Goal: Task Accomplishment & Management: Use online tool/utility

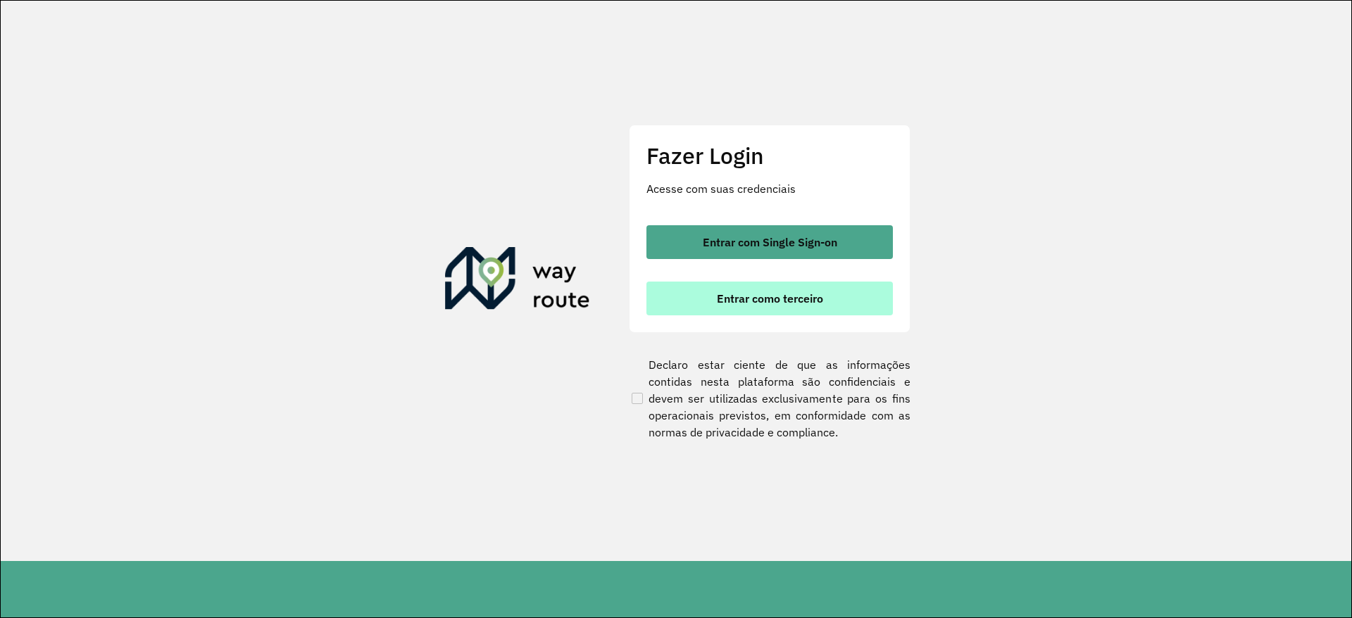
click at [731, 291] on button "Entrar como terceiro" at bounding box center [769, 299] width 246 height 34
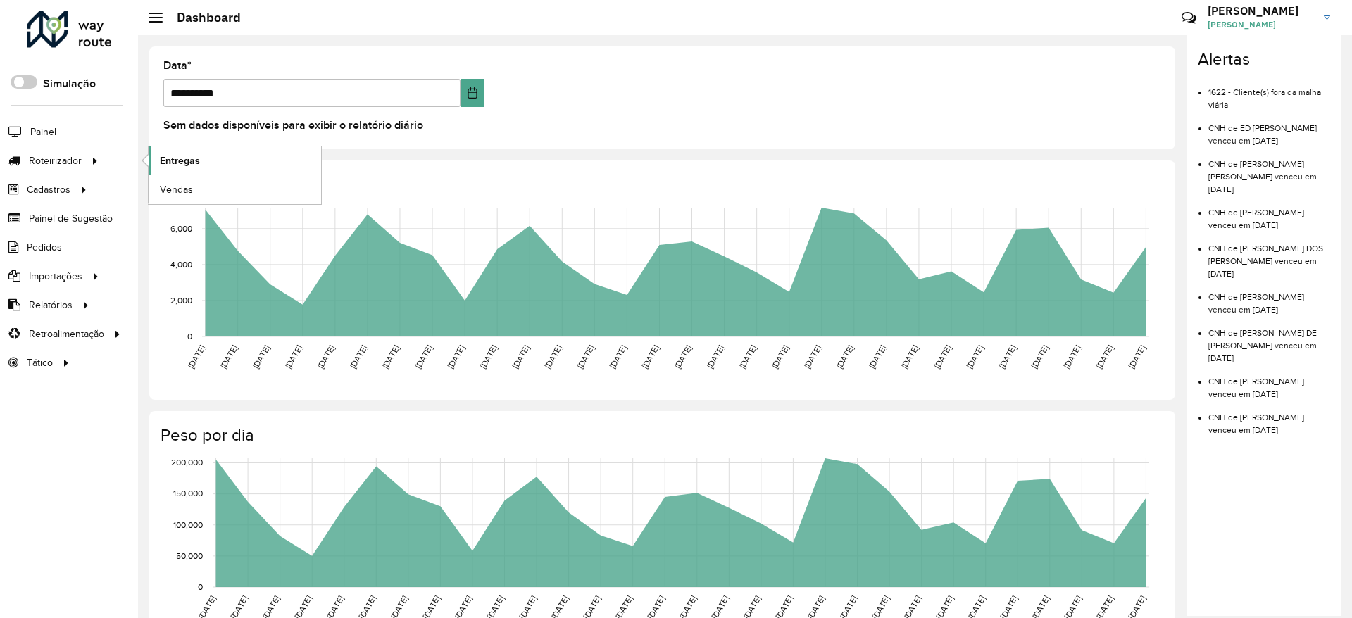
click at [223, 149] on link "Entregas" at bounding box center [235, 160] width 173 height 28
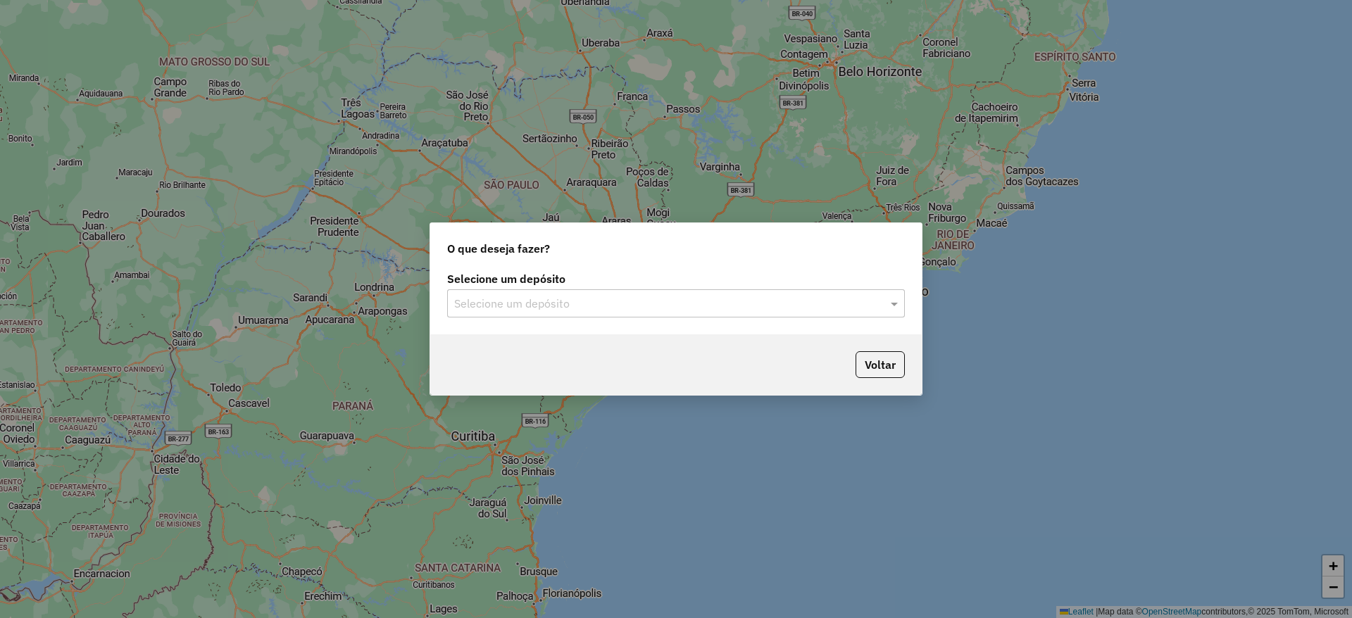
click at [591, 300] on input "text" at bounding box center [661, 304] width 415 height 17
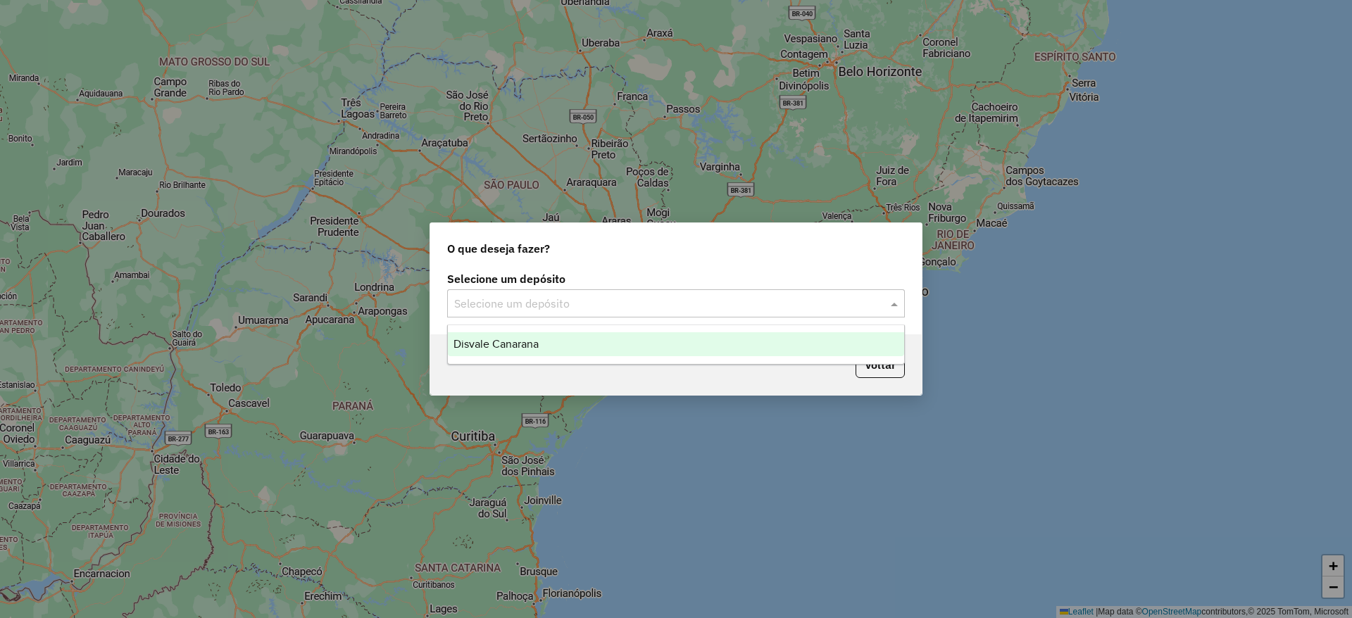
click at [584, 335] on div "Disvale Canarana" at bounding box center [676, 344] width 456 height 24
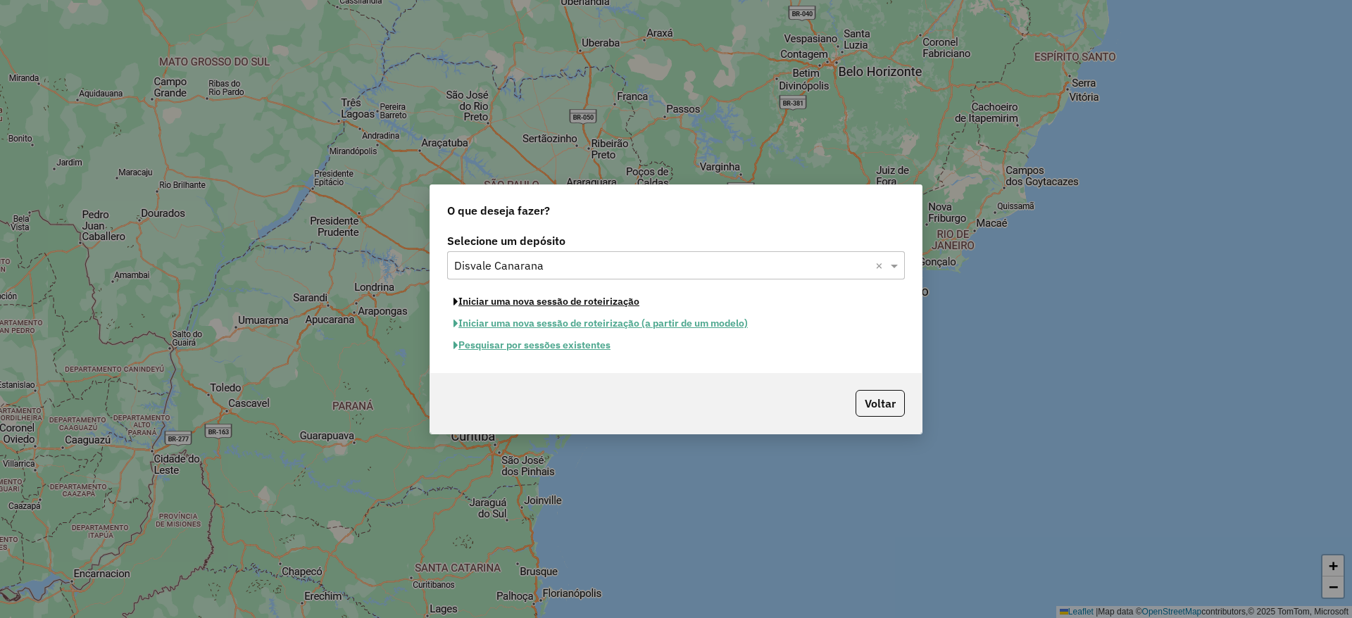
click at [608, 303] on button "Iniciar uma nova sessão de roteirização" at bounding box center [546, 302] width 199 height 22
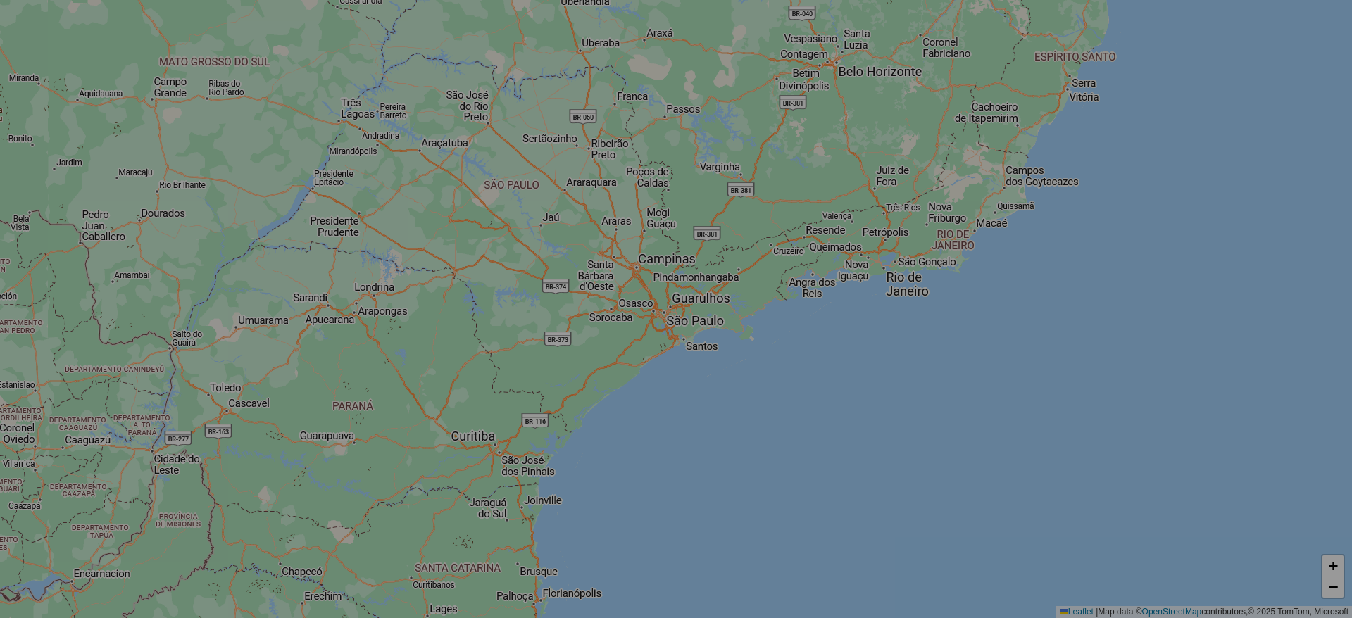
select select "*"
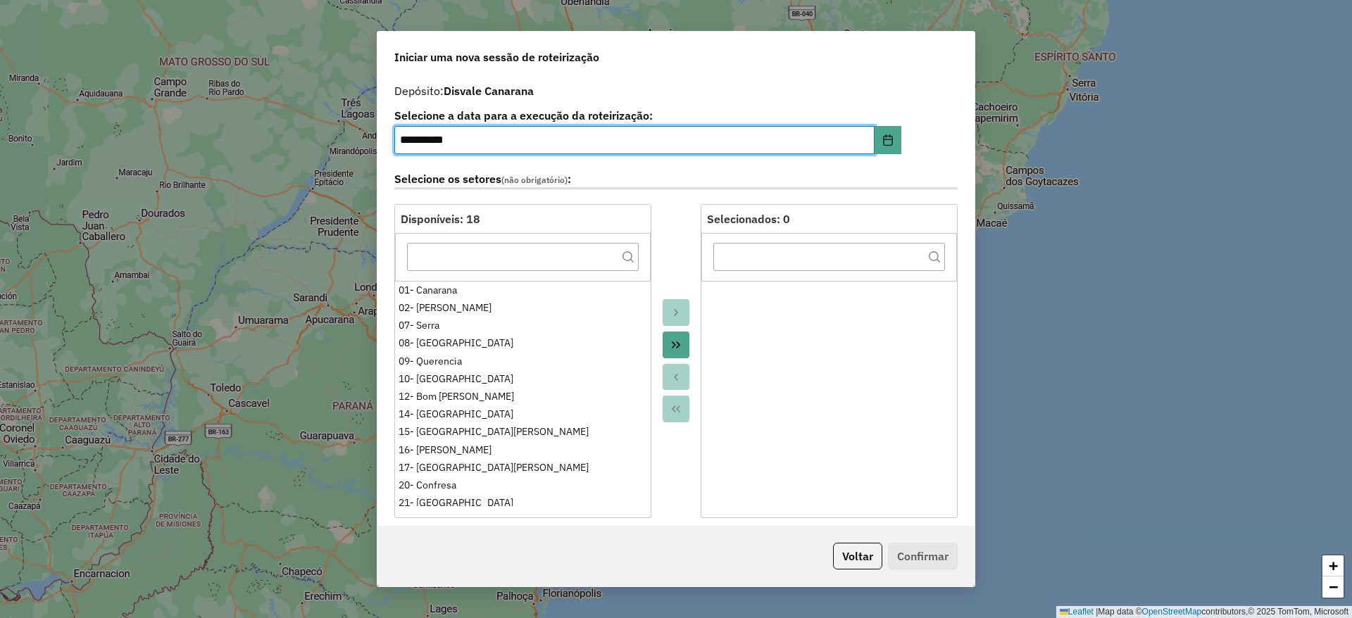
click at [676, 345] on icon "Move All to Target" at bounding box center [675, 344] width 11 height 11
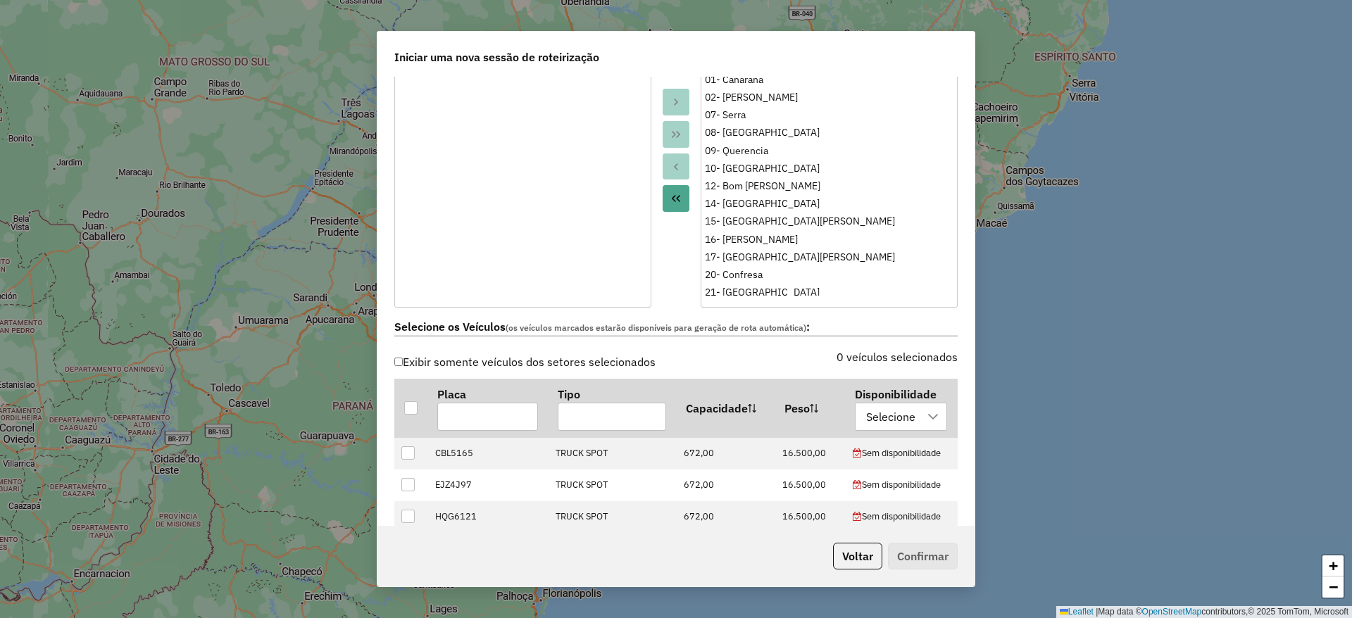
scroll to position [563, 0]
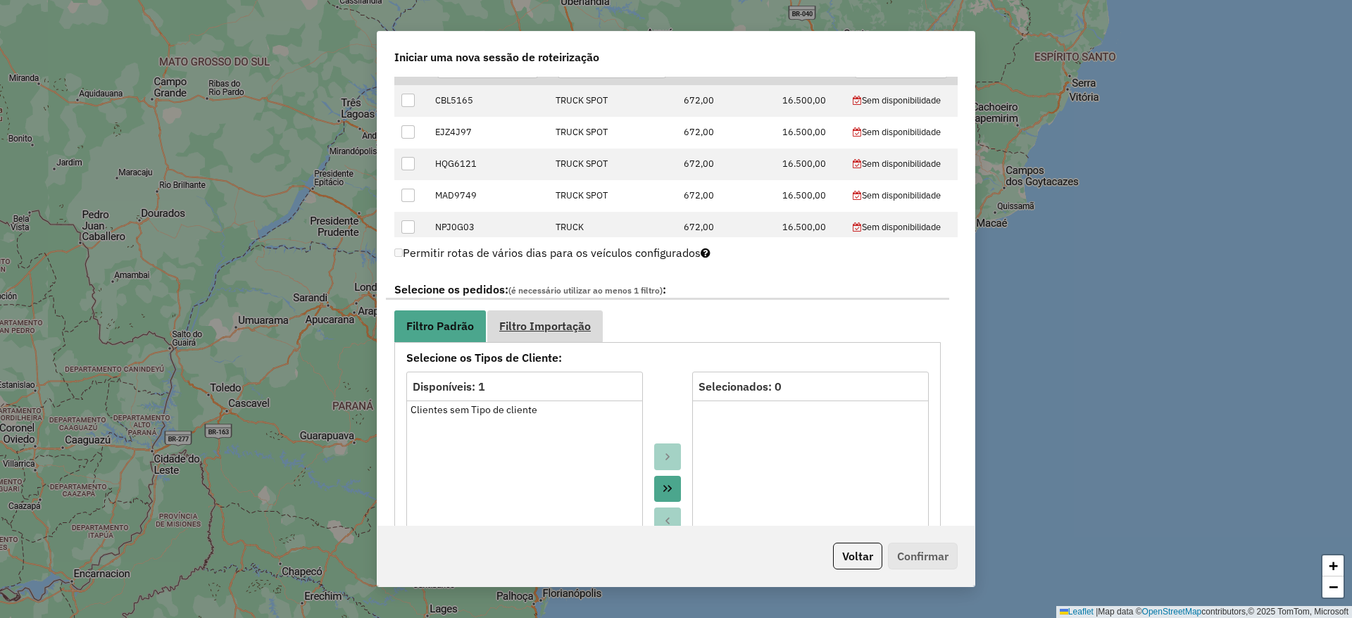
click at [553, 331] on span "Filtro Importação" at bounding box center [545, 325] width 92 height 11
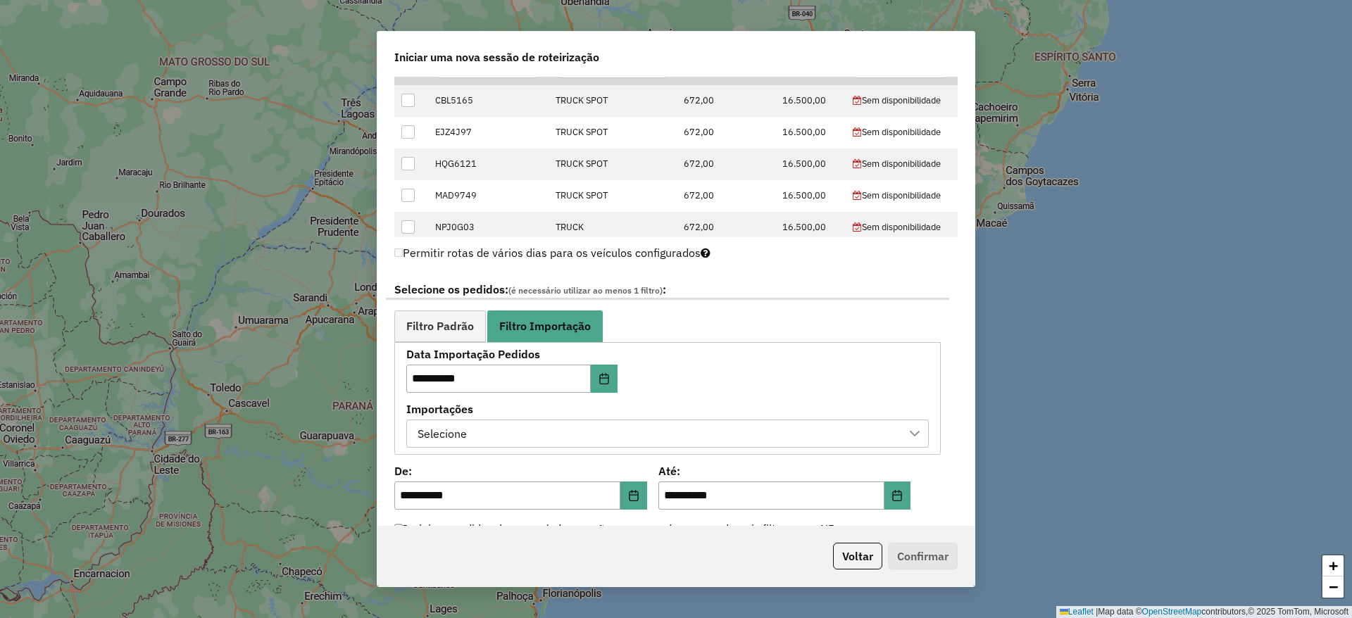
drag, startPoint x: 547, startPoint y: 419, endPoint x: 543, endPoint y: 437, distance: 18.8
click at [546, 419] on div "Importações Selecione" at bounding box center [667, 426] width 522 height 44
click at [539, 434] on div "Selecione" at bounding box center [657, 433] width 489 height 27
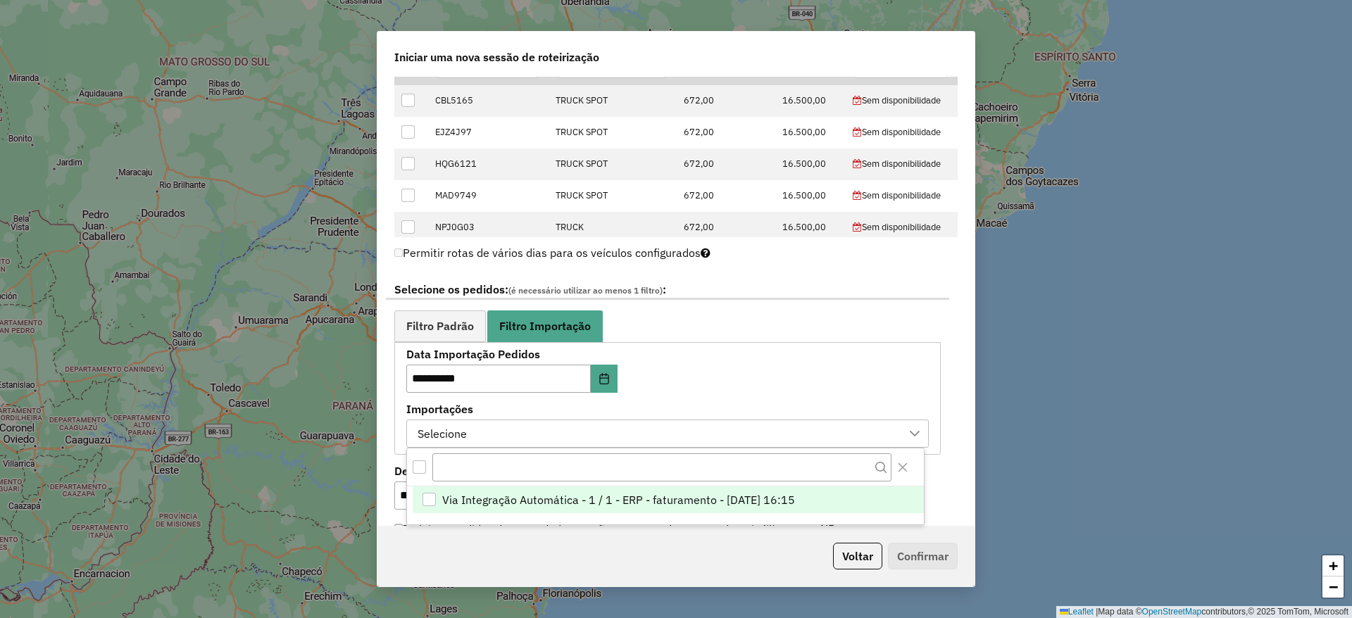
scroll to position [11, 64]
click at [518, 499] on span "Via Integração Automática - 1 / 1 - ERP - faturamento - [DATE] 16:15" at bounding box center [618, 499] width 353 height 17
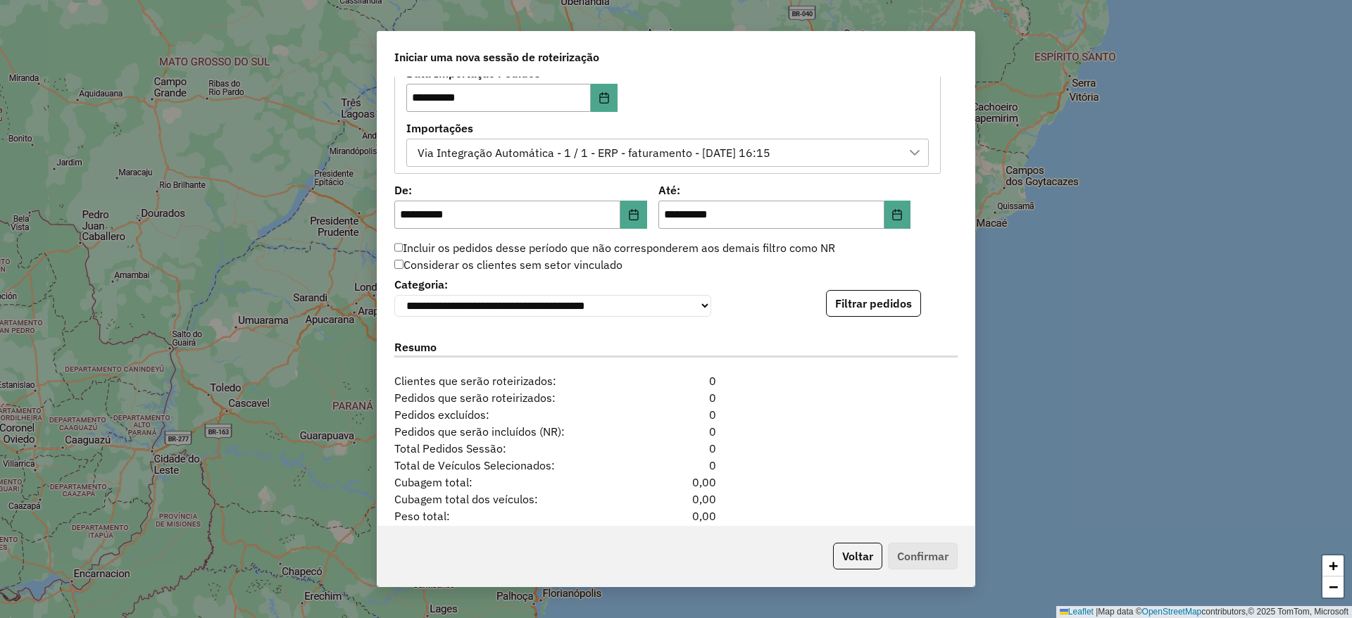
scroll to position [845, 0]
click at [884, 313] on button "Filtrar pedidos" at bounding box center [873, 302] width 95 height 27
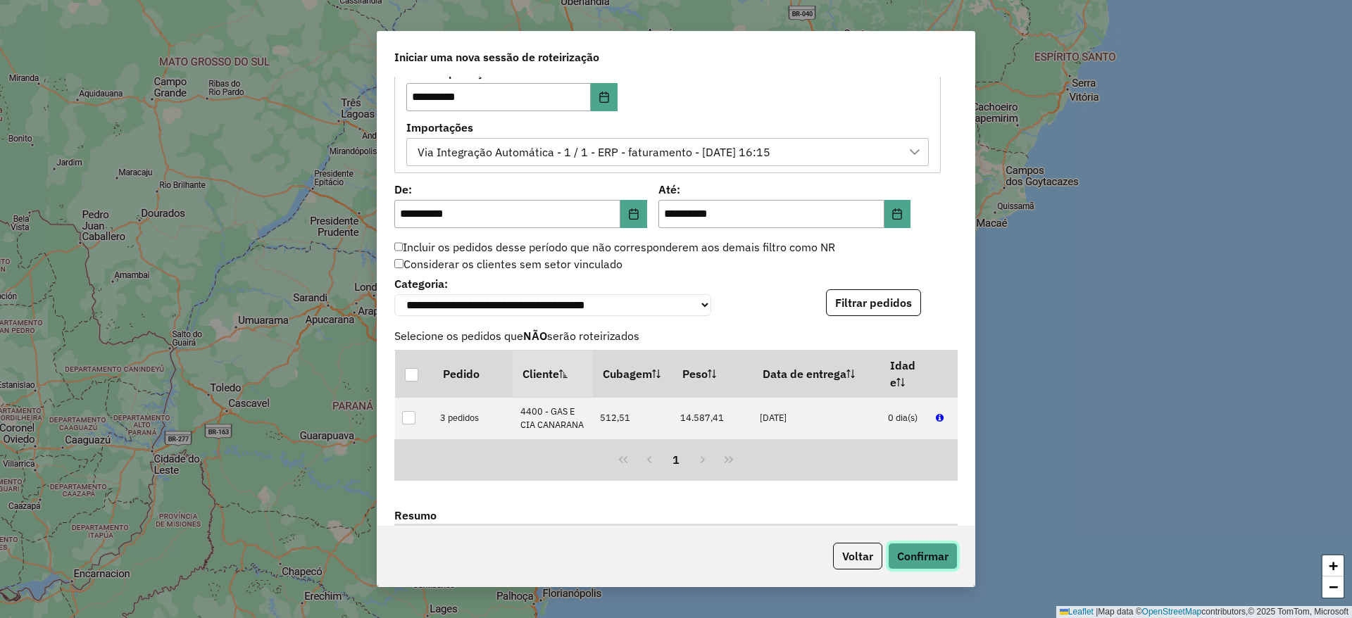
click at [933, 560] on button "Confirmar" at bounding box center [923, 556] width 70 height 27
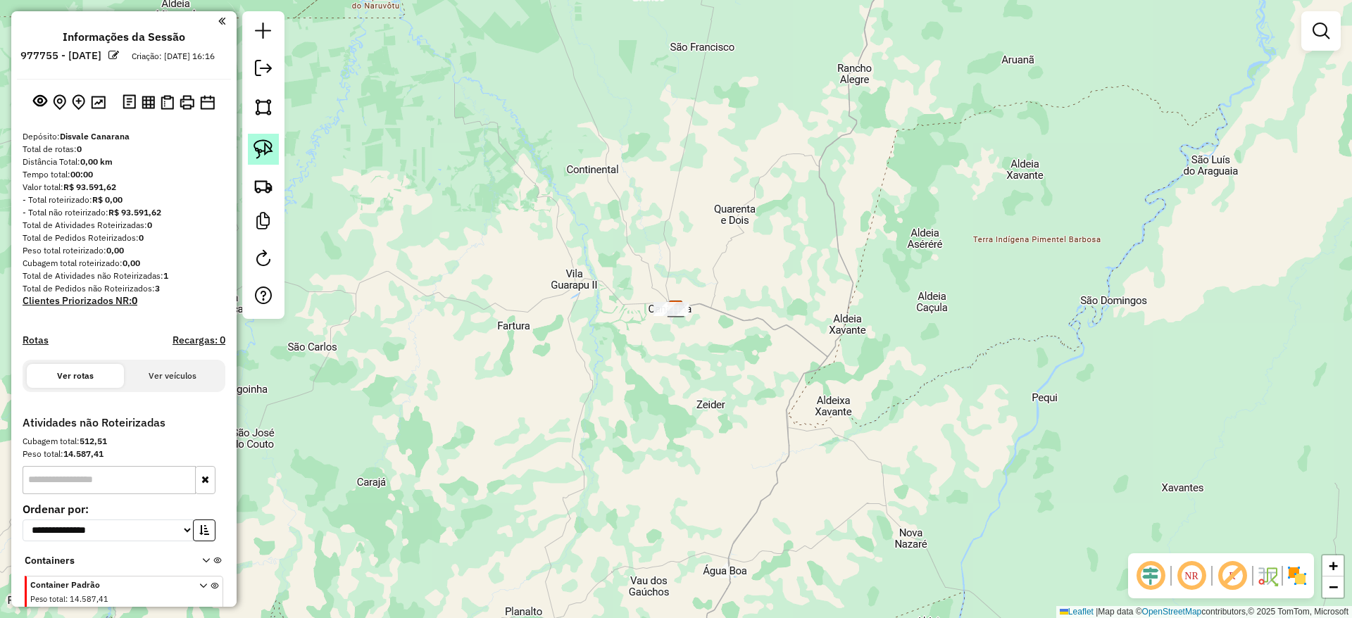
click at [265, 153] on img at bounding box center [263, 149] width 20 height 20
drag, startPoint x: 648, startPoint y: 295, endPoint x: 740, endPoint y: 299, distance: 92.3
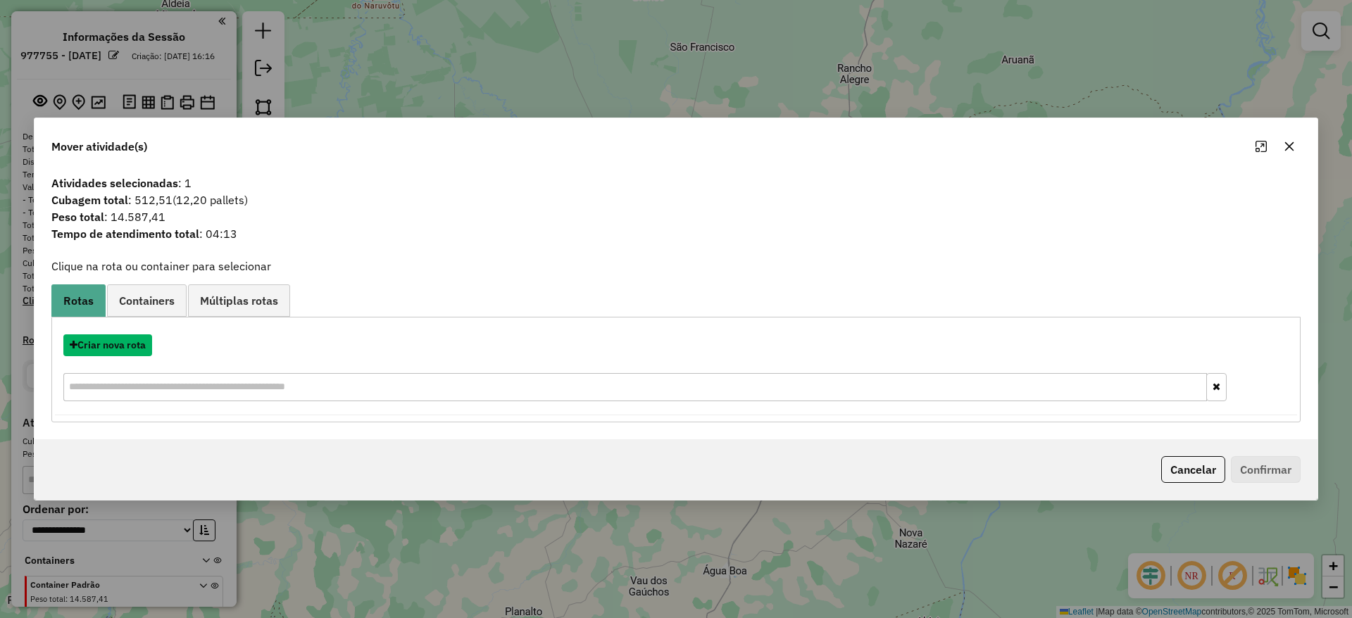
click at [110, 348] on button "Criar nova rota" at bounding box center [107, 345] width 89 height 22
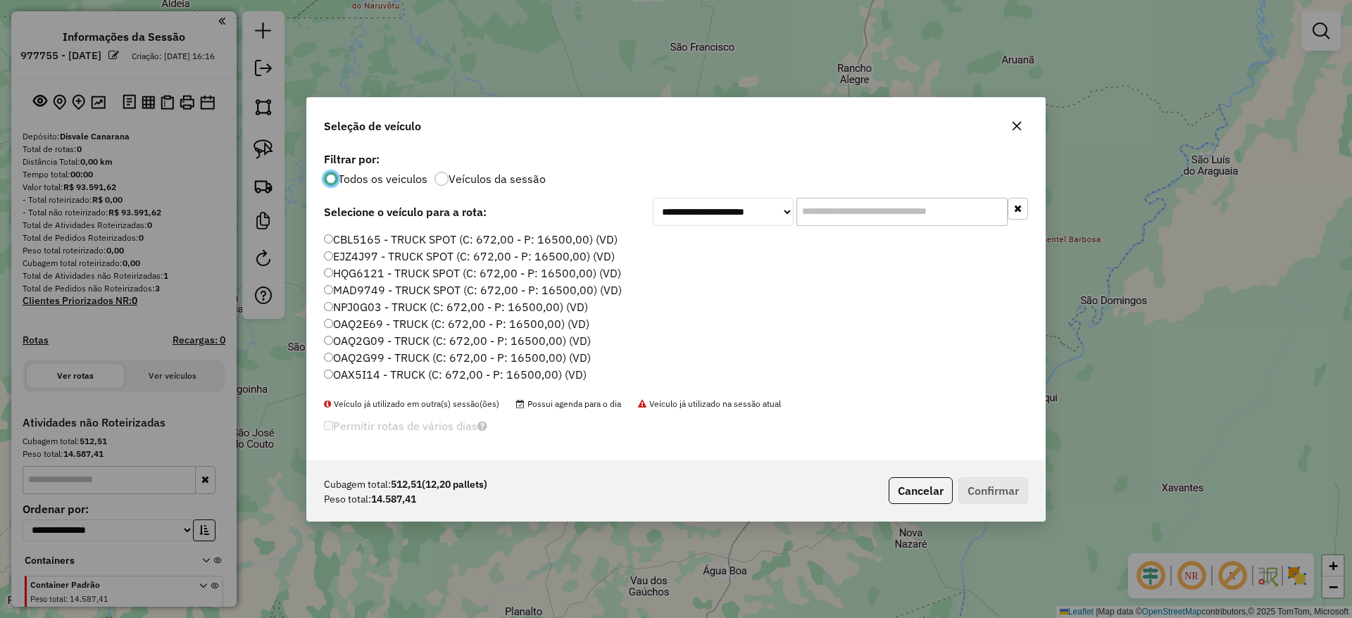
scroll to position [8, 4]
click at [852, 220] on input "text" at bounding box center [901, 212] width 211 height 28
type input "**"
click at [556, 328] on label "XXX0005 - 30 - TRUCK (C: 672,00 - P: 16500,00) (VD)" at bounding box center [468, 323] width 289 height 17
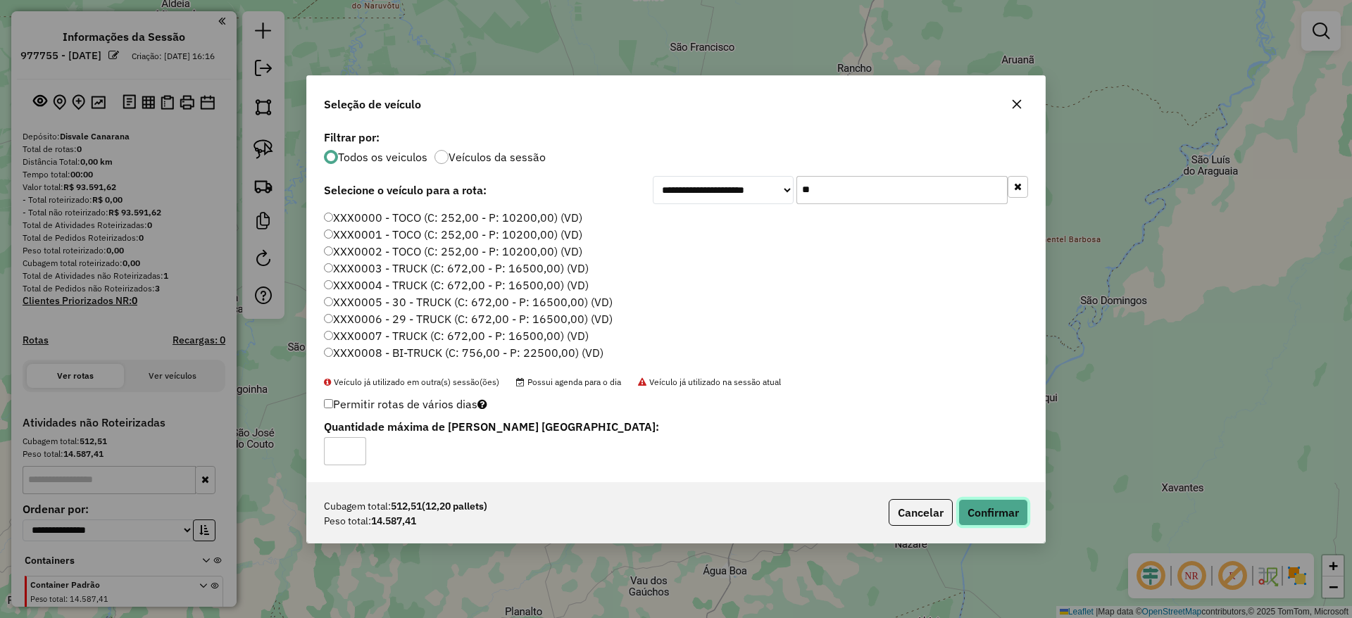
click at [1015, 520] on button "Confirmar" at bounding box center [993, 512] width 70 height 27
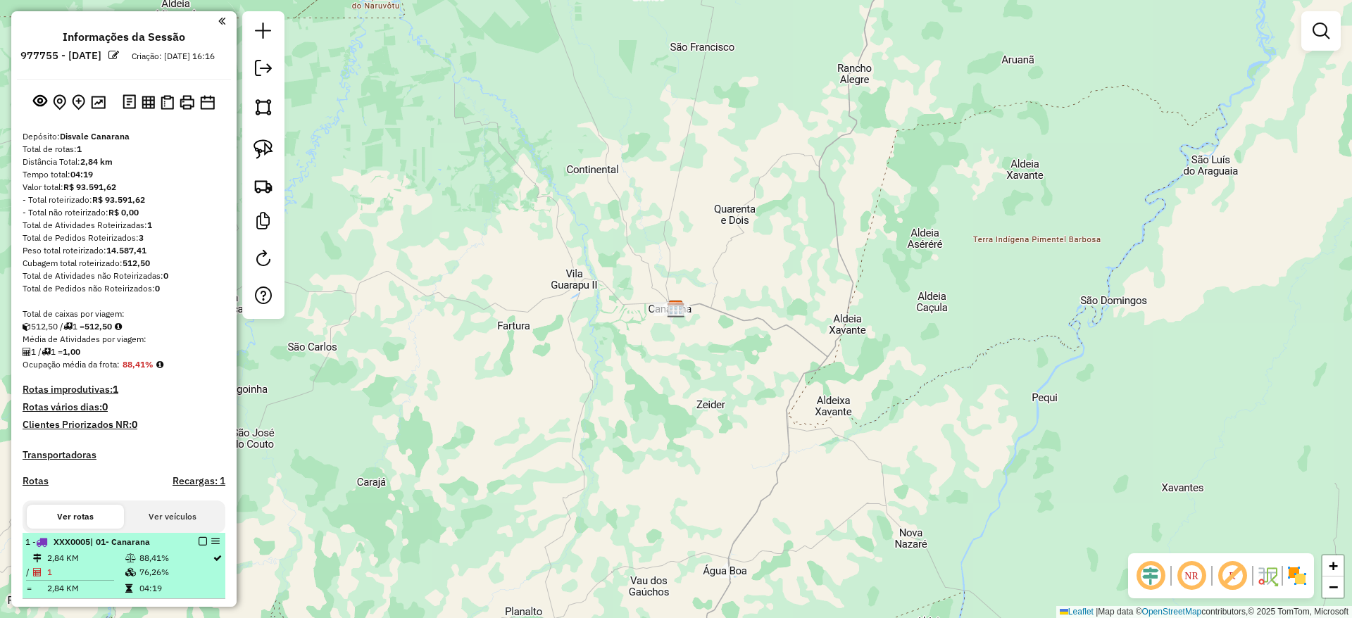
click at [199, 546] on em at bounding box center [203, 541] width 8 height 8
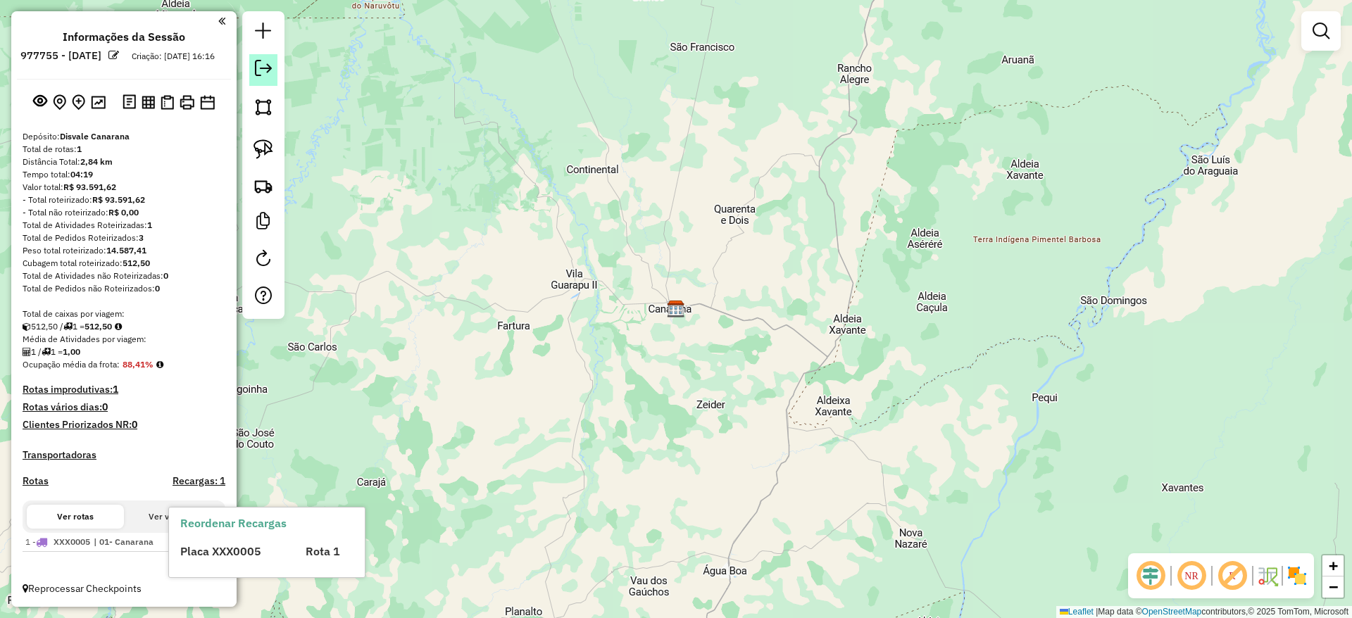
click at [256, 82] on link at bounding box center [263, 70] width 28 height 32
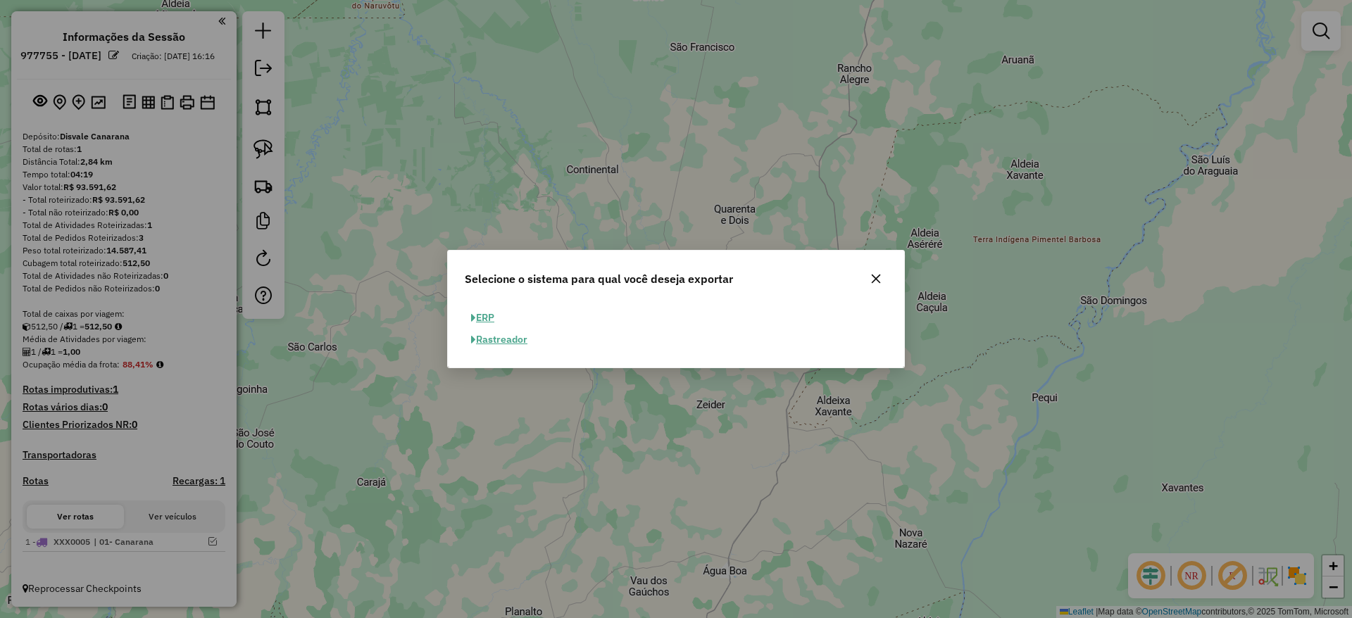
click at [470, 325] on button "ERP" at bounding box center [483, 318] width 36 height 22
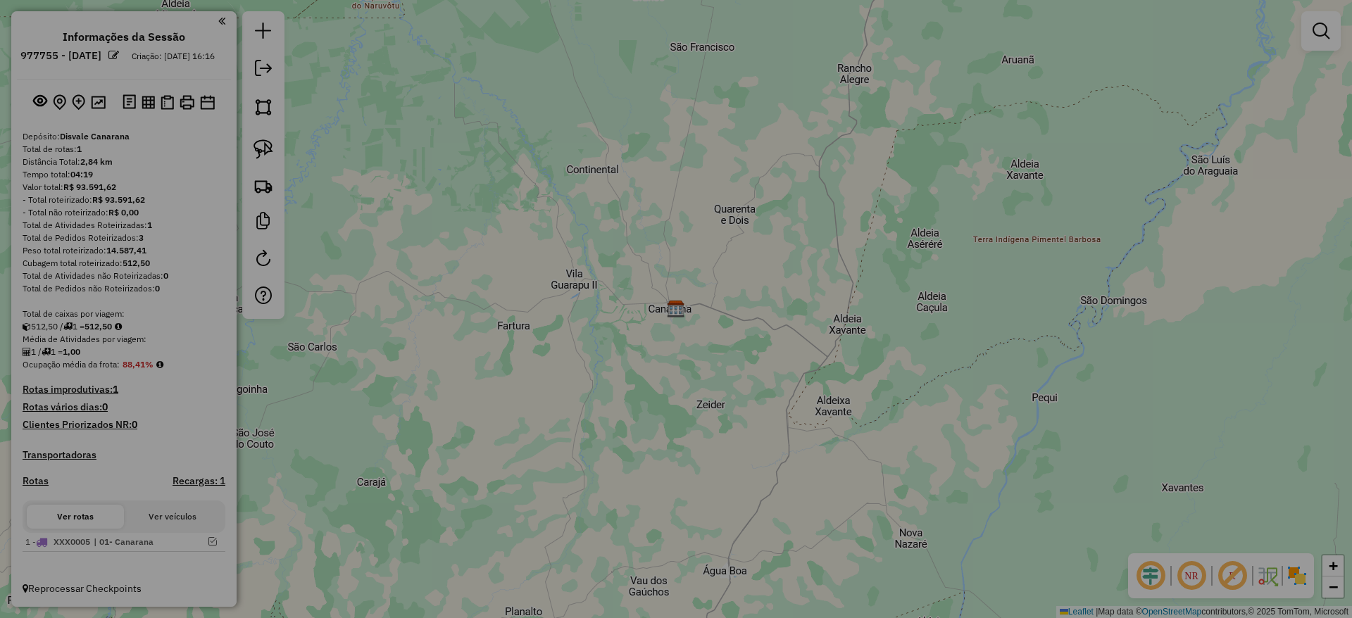
select select "**"
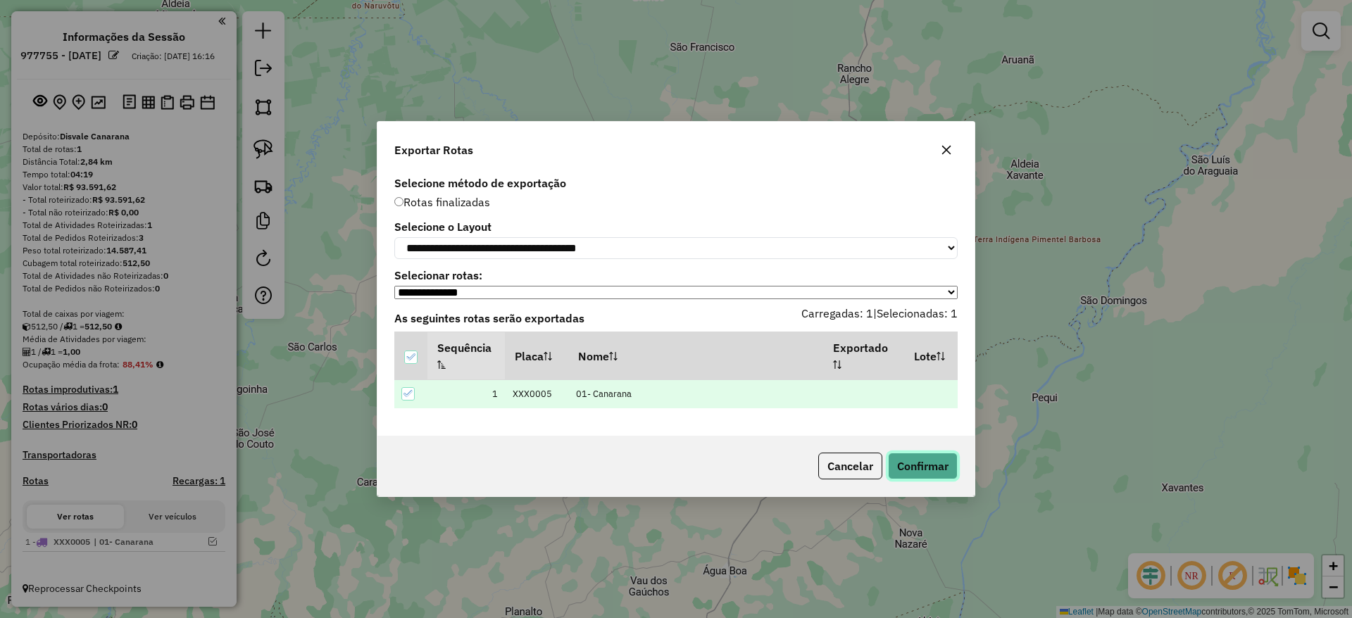
click at [917, 462] on button "Confirmar" at bounding box center [923, 466] width 70 height 27
